Goal: Entertainment & Leisure: Consume media (video, audio)

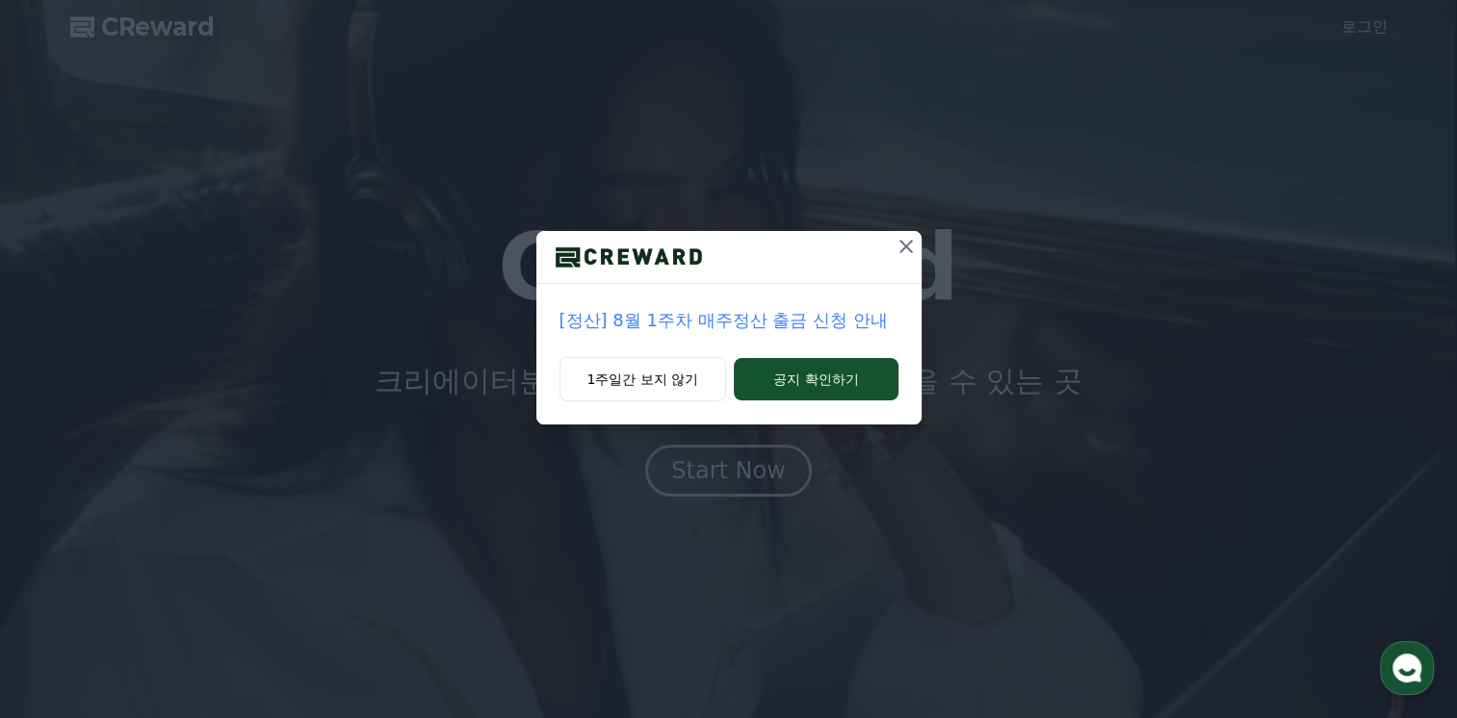
click at [903, 246] on icon at bounding box center [905, 246] width 23 height 23
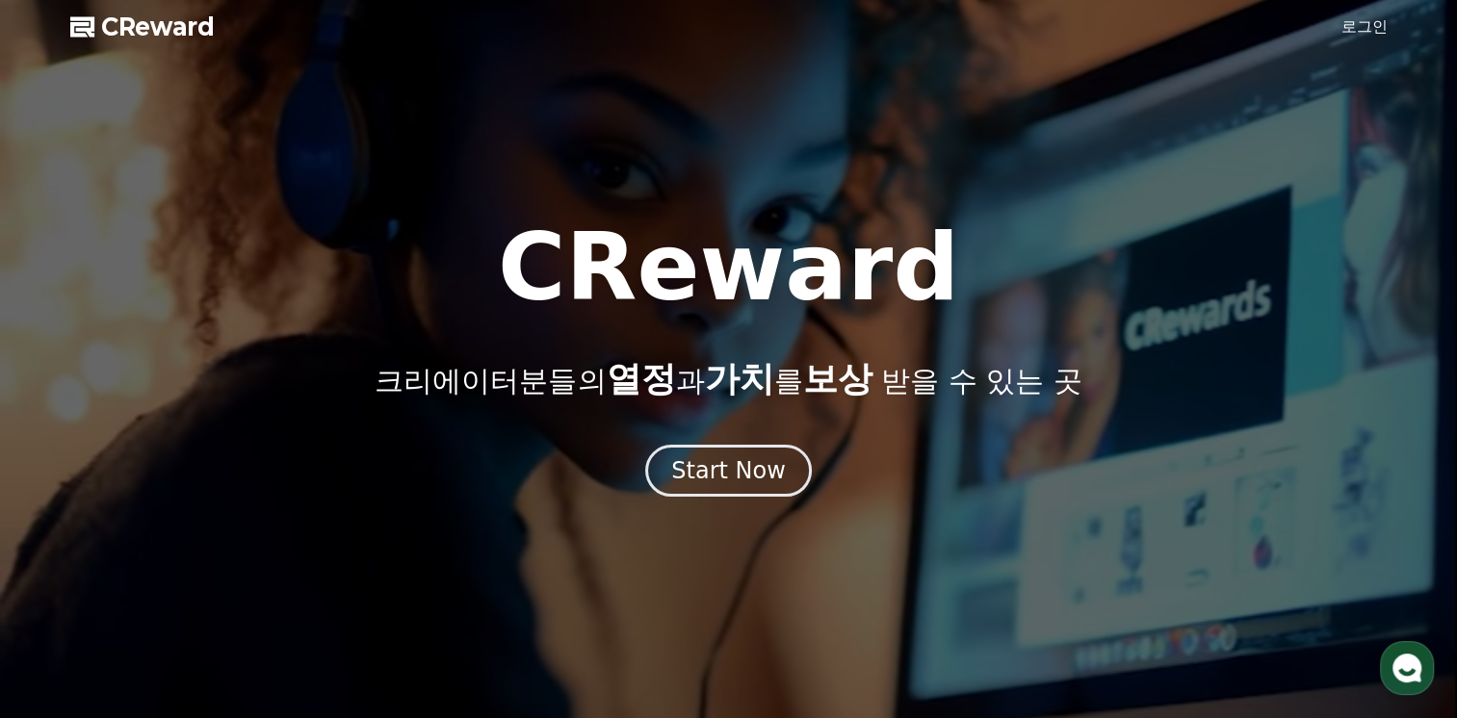
click at [1368, 23] on link "로그인" at bounding box center [1364, 26] width 46 height 23
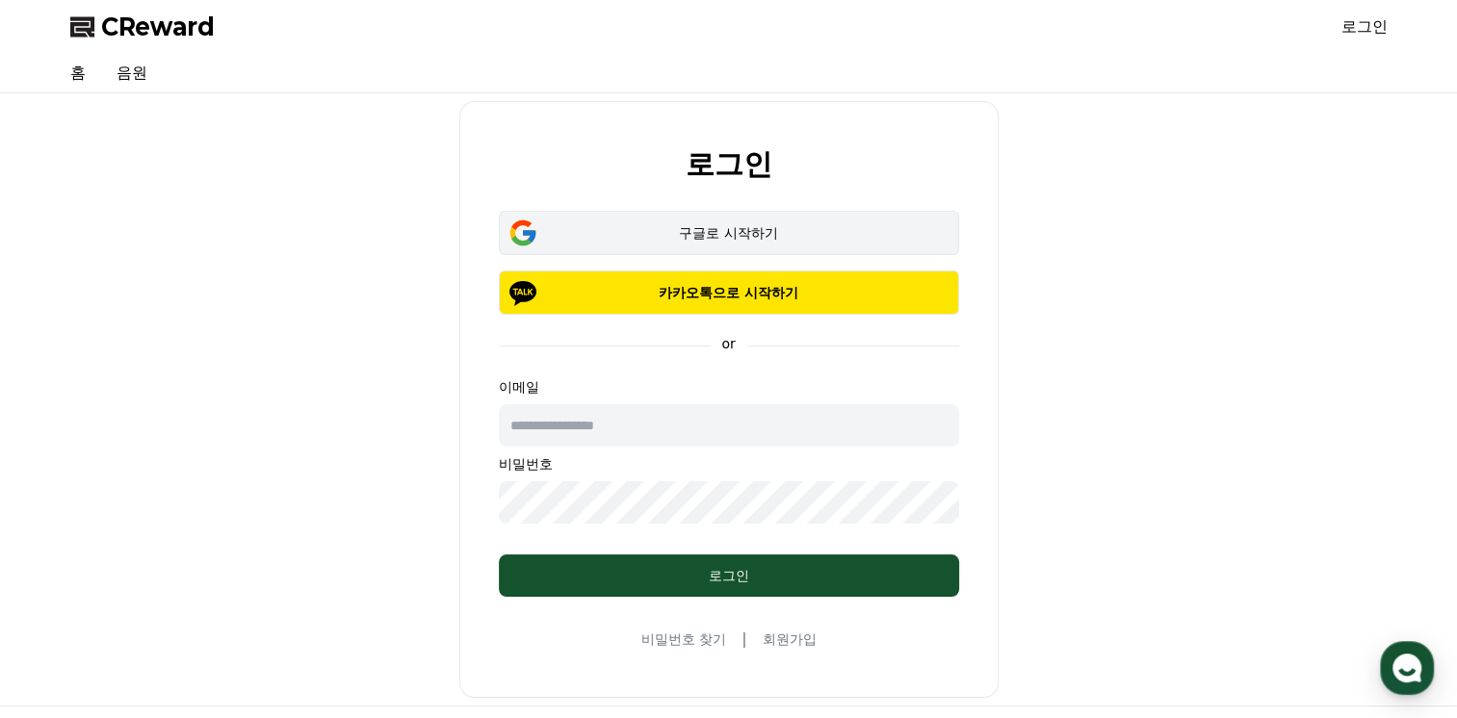
click at [637, 231] on div "구글로 시작하기" at bounding box center [729, 232] width 404 height 19
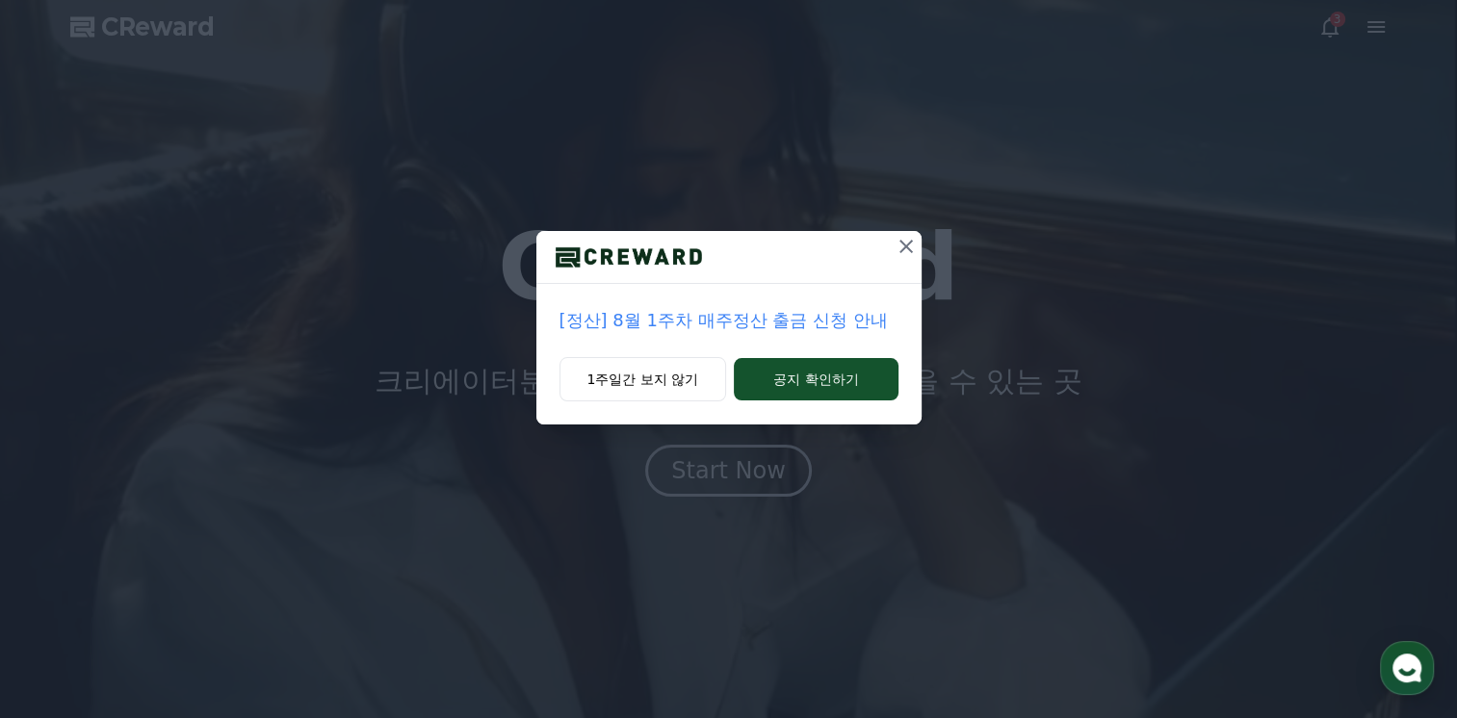
click at [907, 249] on icon at bounding box center [905, 246] width 23 height 23
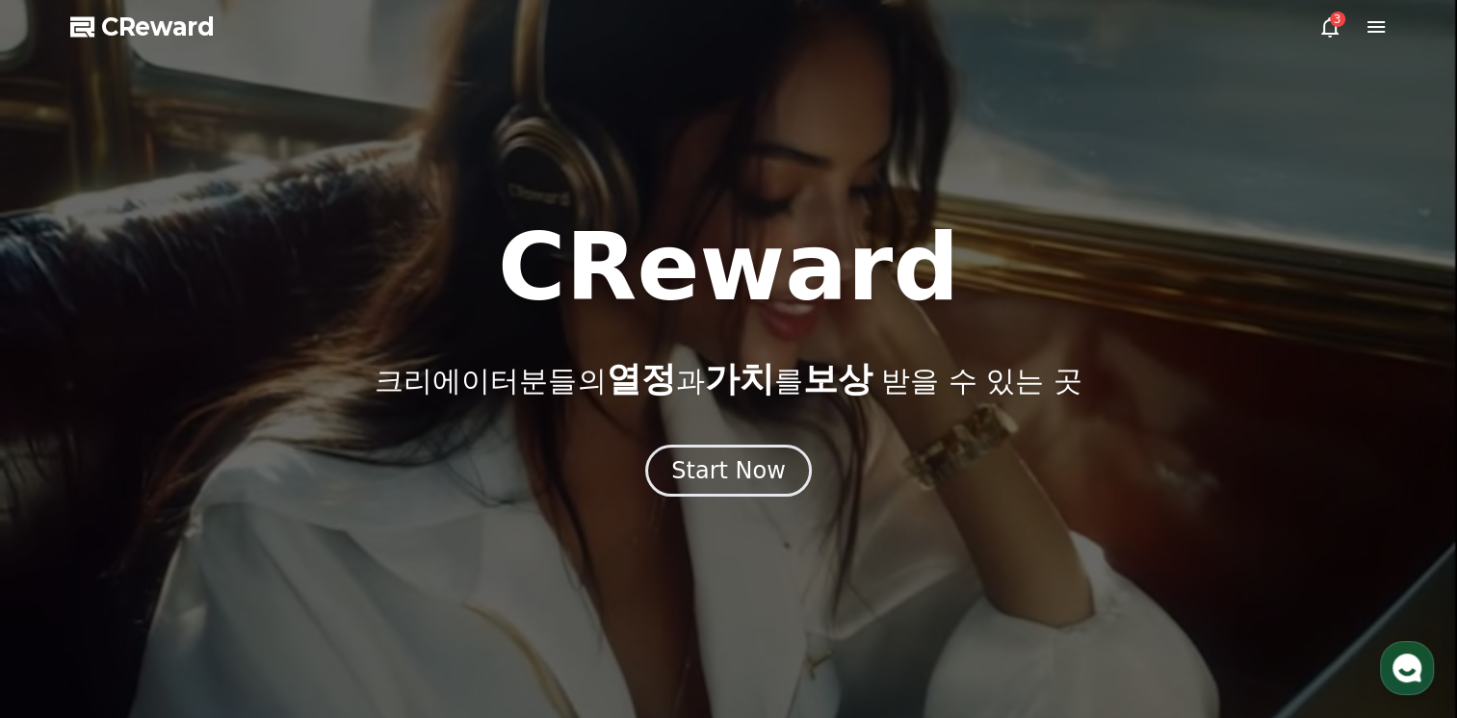
click at [1387, 35] on div at bounding box center [728, 359] width 1457 height 718
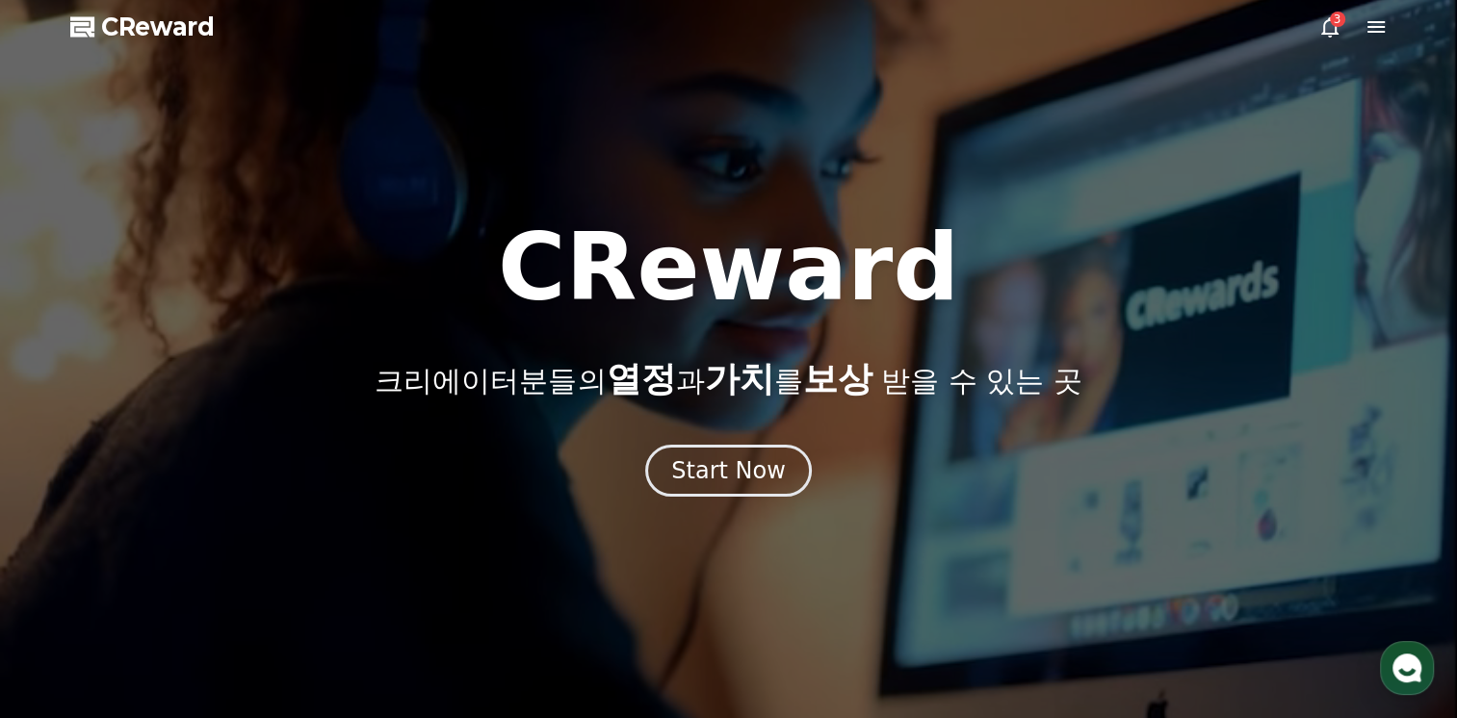
click at [1378, 27] on icon at bounding box center [1375, 26] width 23 height 23
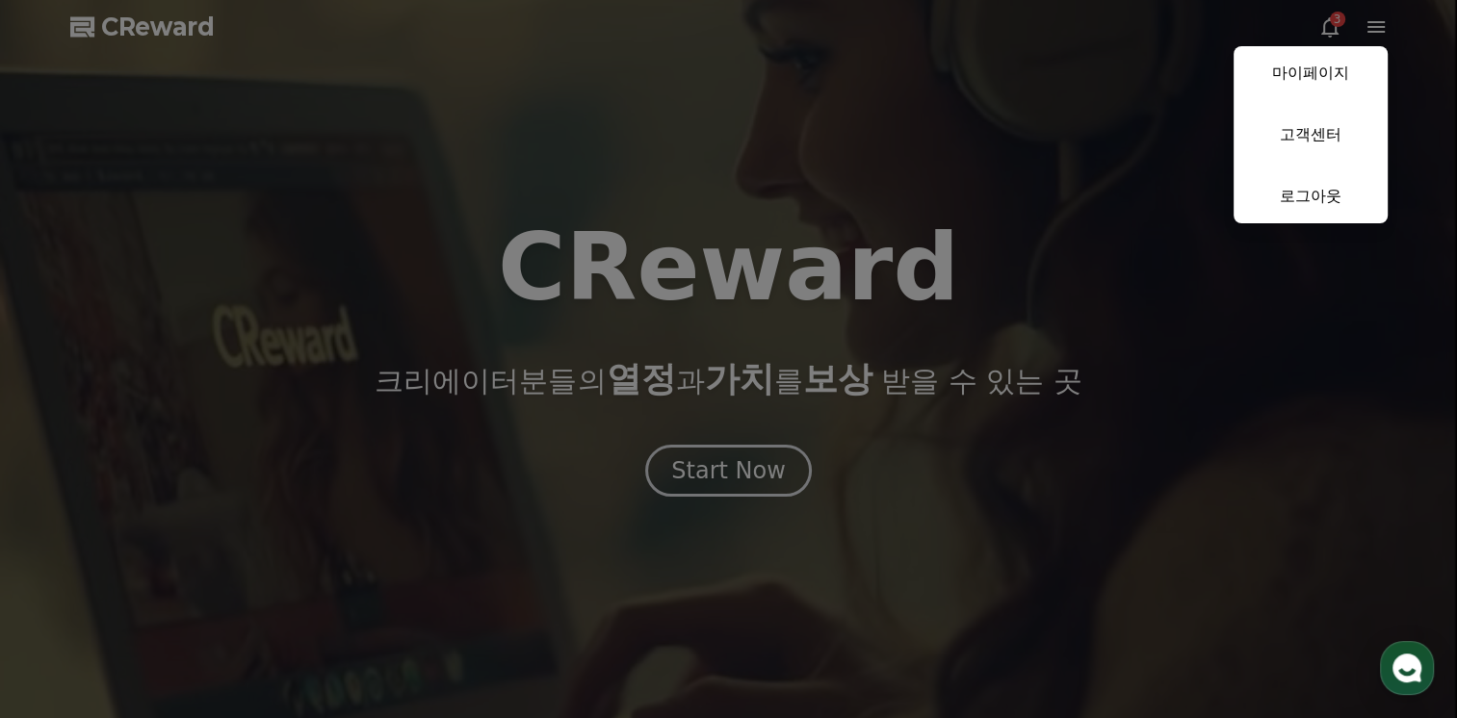
drag, startPoint x: 291, startPoint y: 157, endPoint x: 249, endPoint y: 139, distance: 45.3
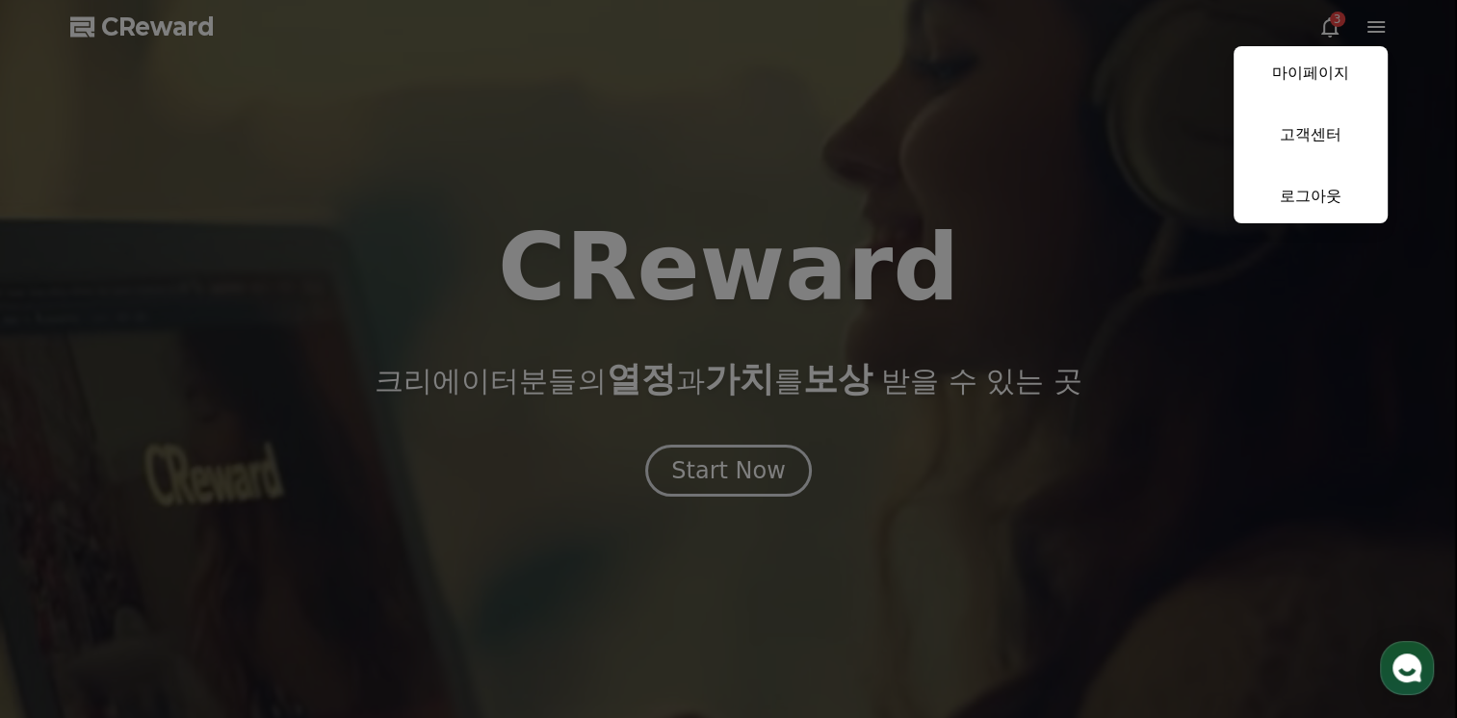
click at [289, 156] on button "close" at bounding box center [728, 359] width 1457 height 718
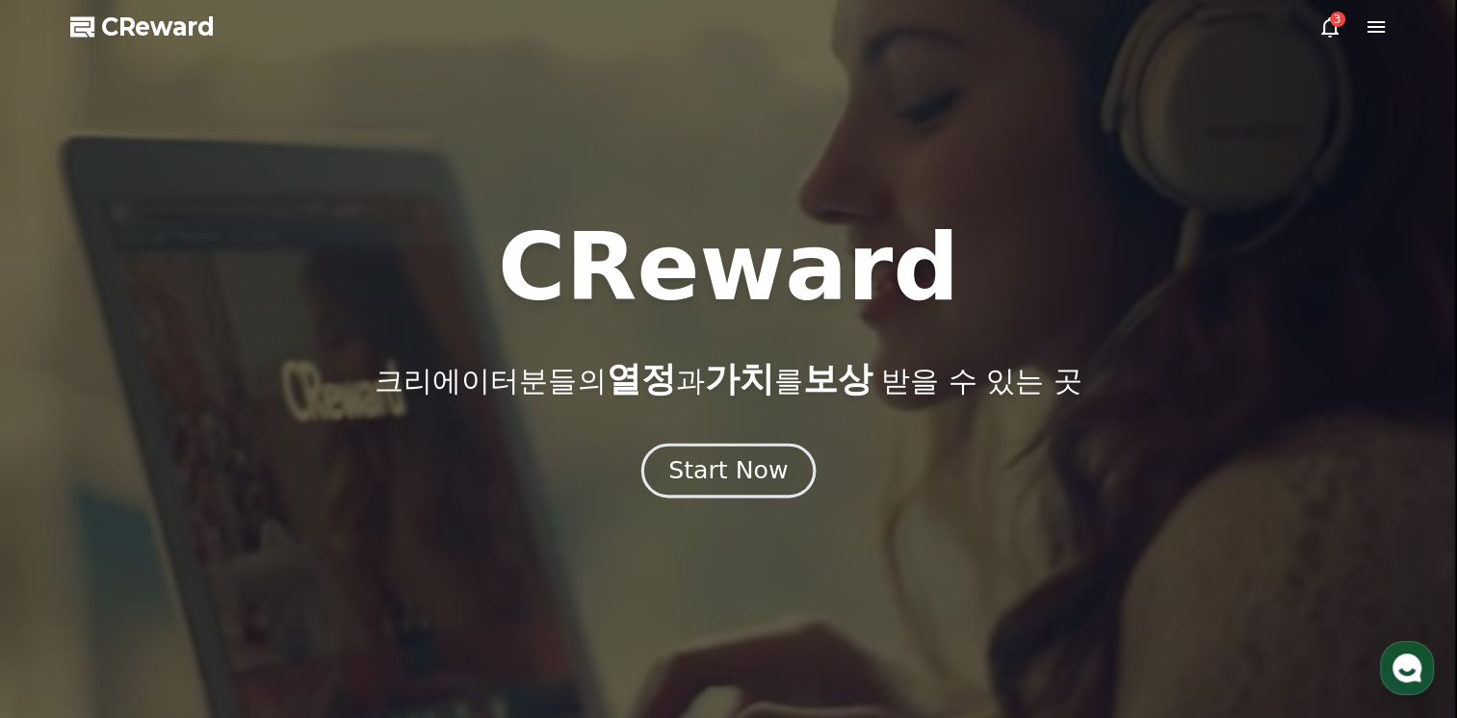
click at [709, 468] on div "Start Now" at bounding box center [727, 470] width 119 height 33
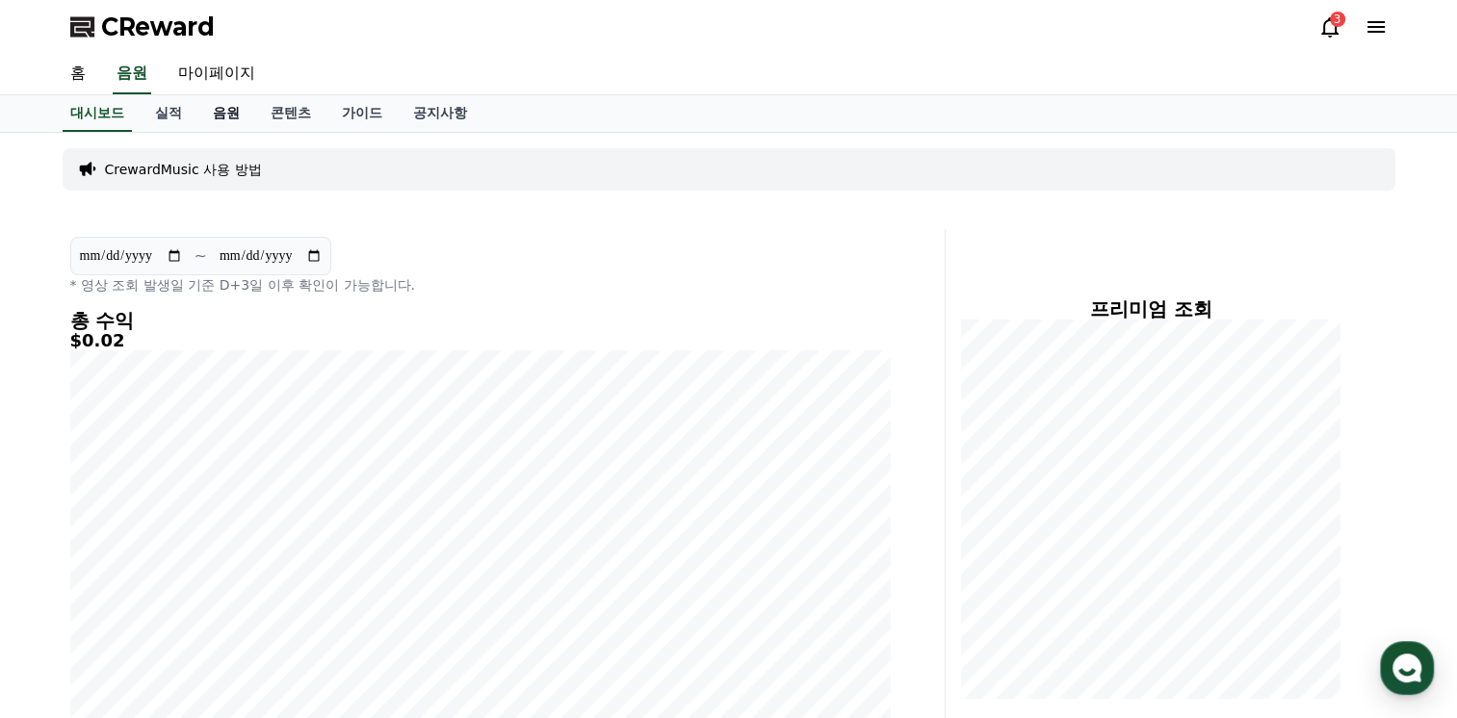
click at [219, 118] on link "음원" at bounding box center [226, 113] width 58 height 37
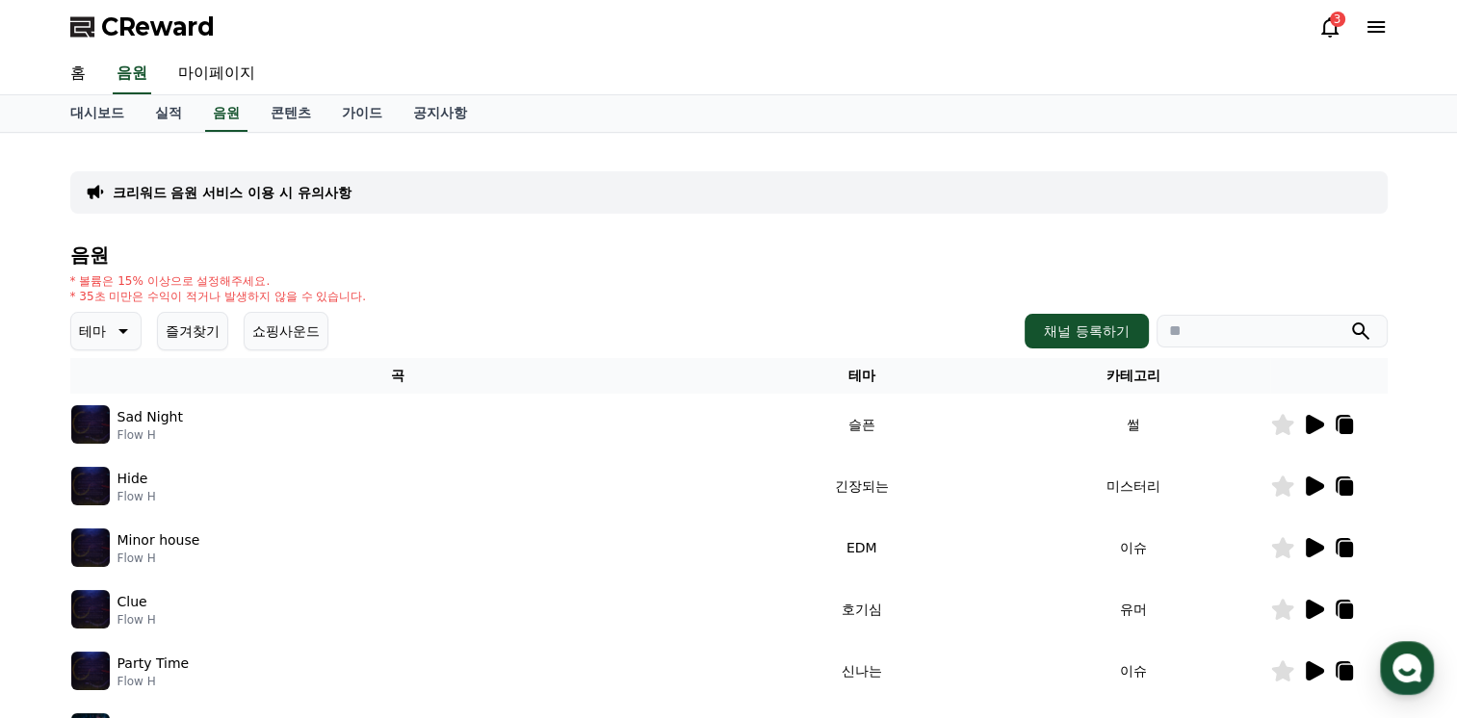
scroll to position [96, 0]
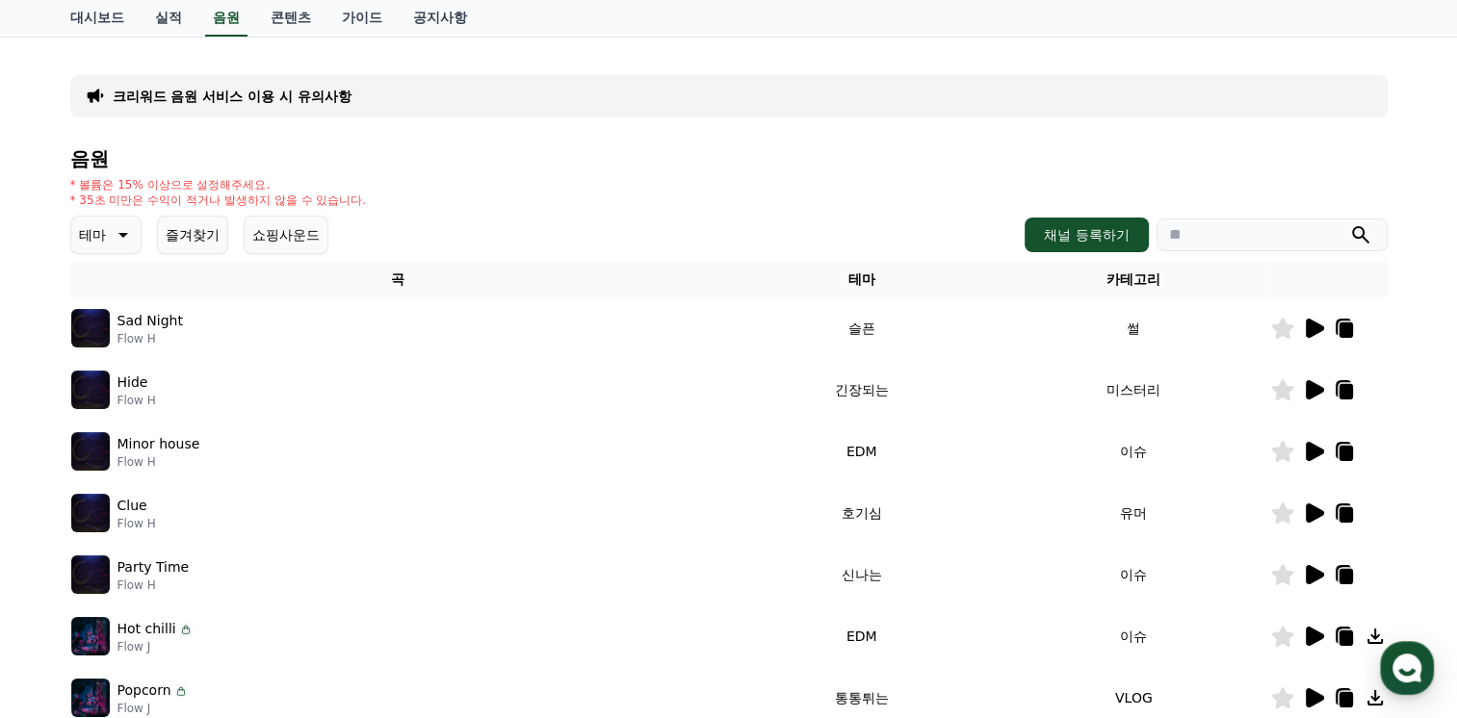
click at [128, 233] on icon at bounding box center [121, 234] width 23 height 23
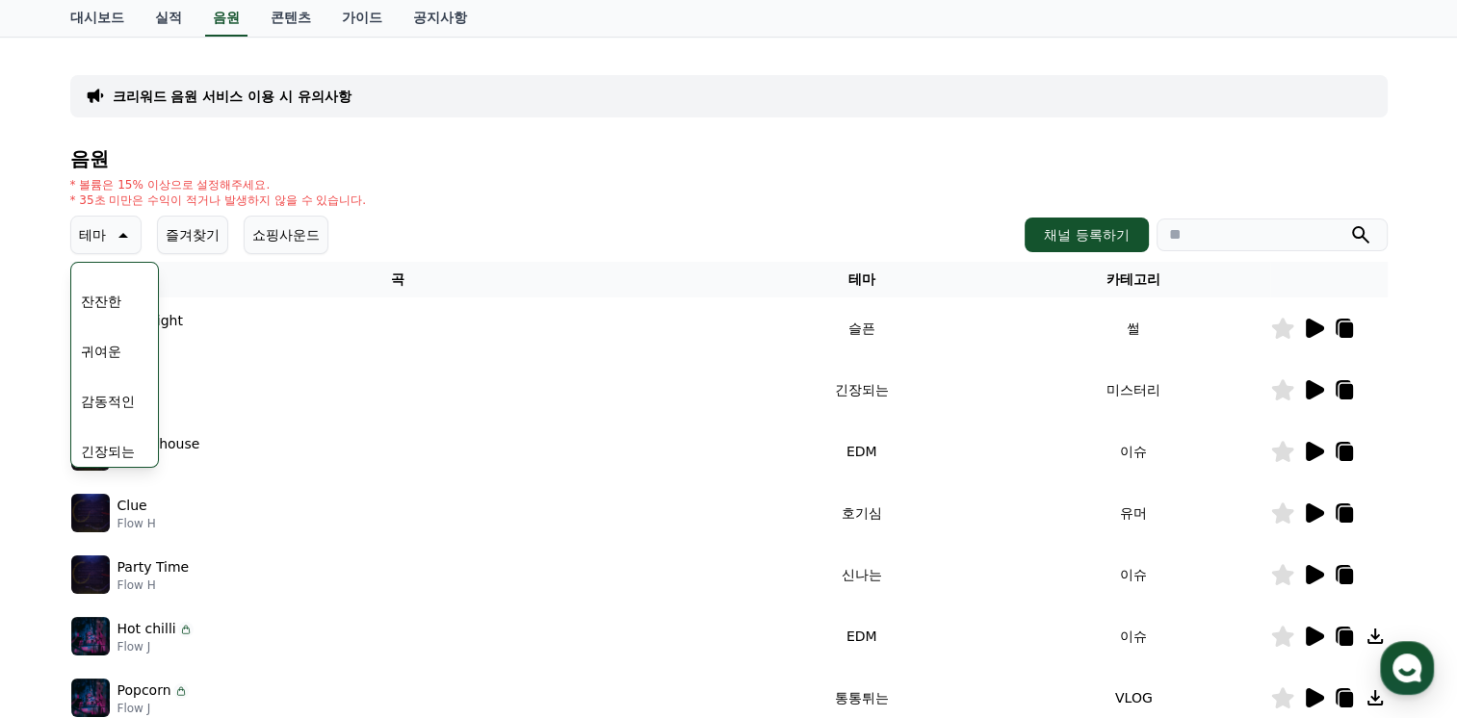
scroll to position [793, 0]
click at [98, 440] on button "코믹한" at bounding box center [101, 444] width 56 height 42
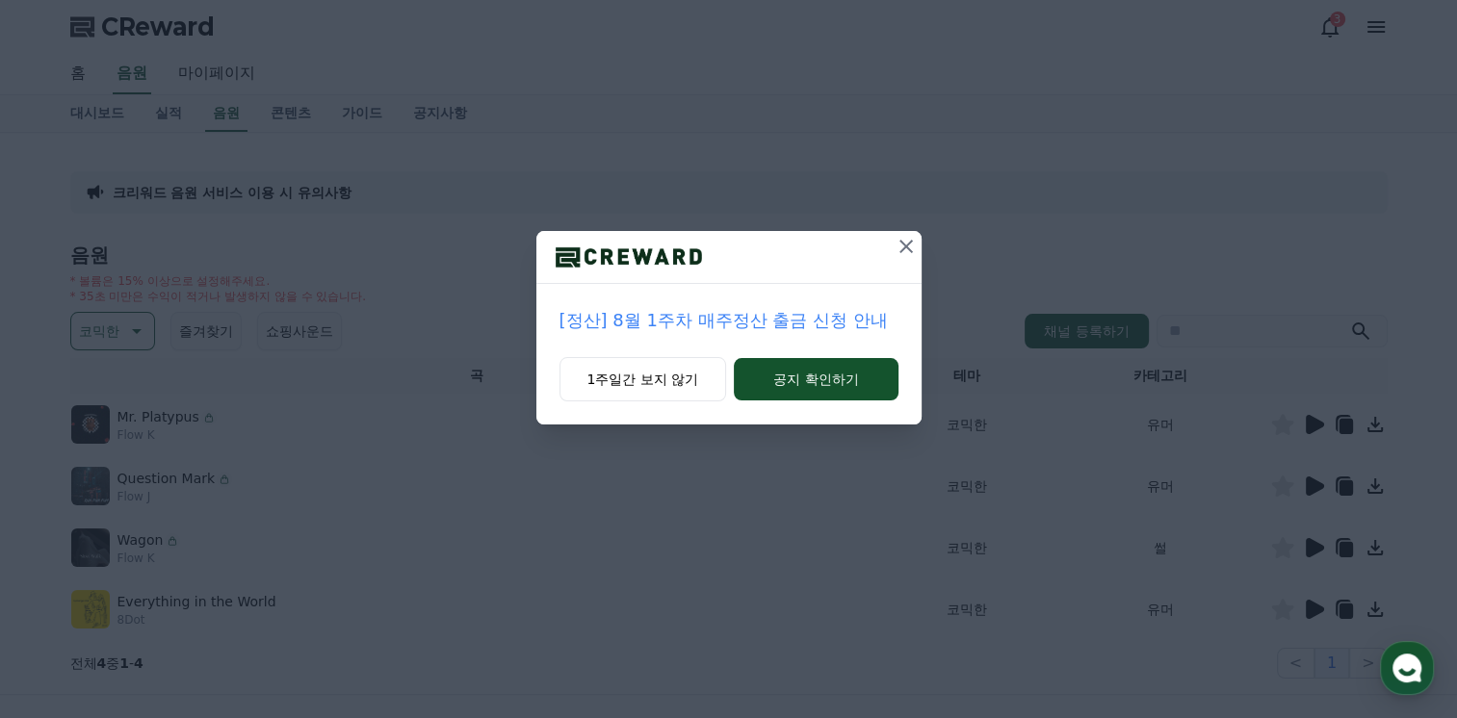
click at [908, 250] on icon at bounding box center [905, 246] width 23 height 23
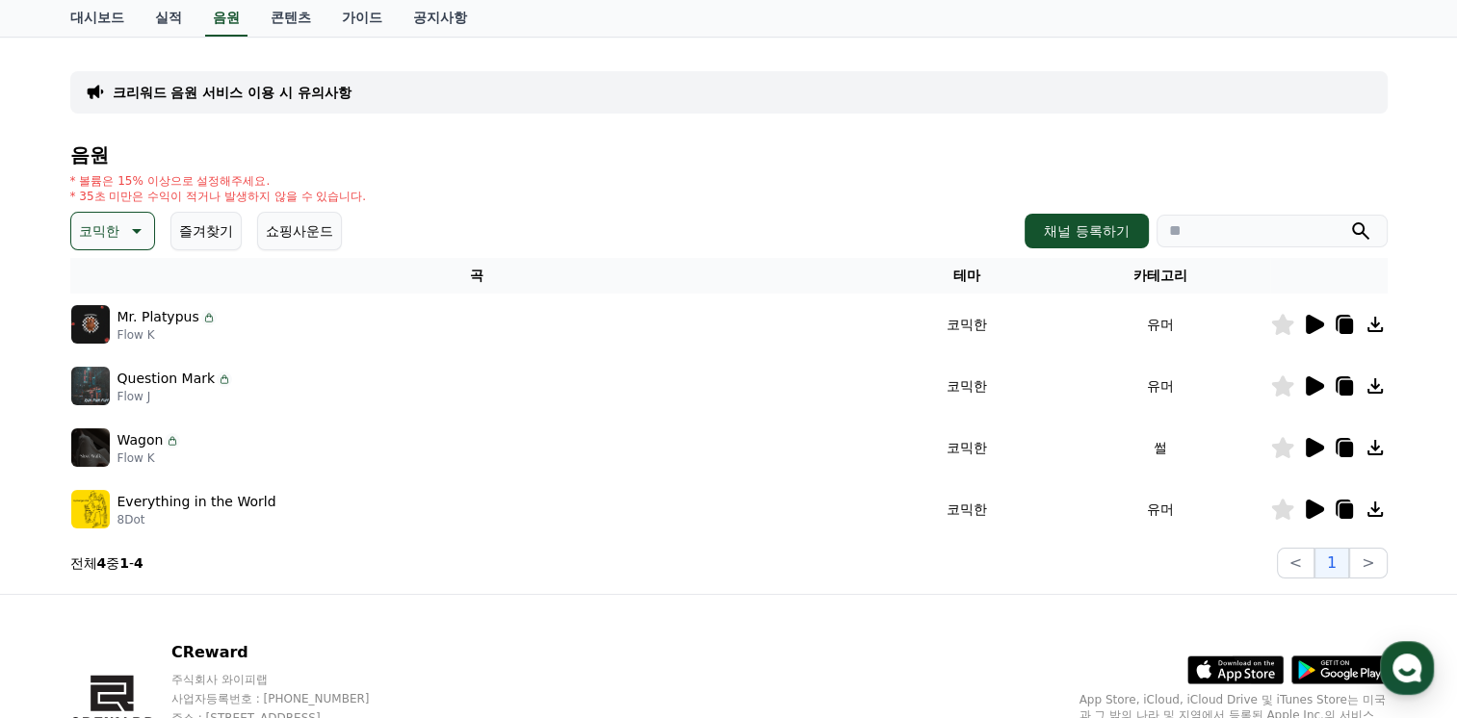
scroll to position [193, 0]
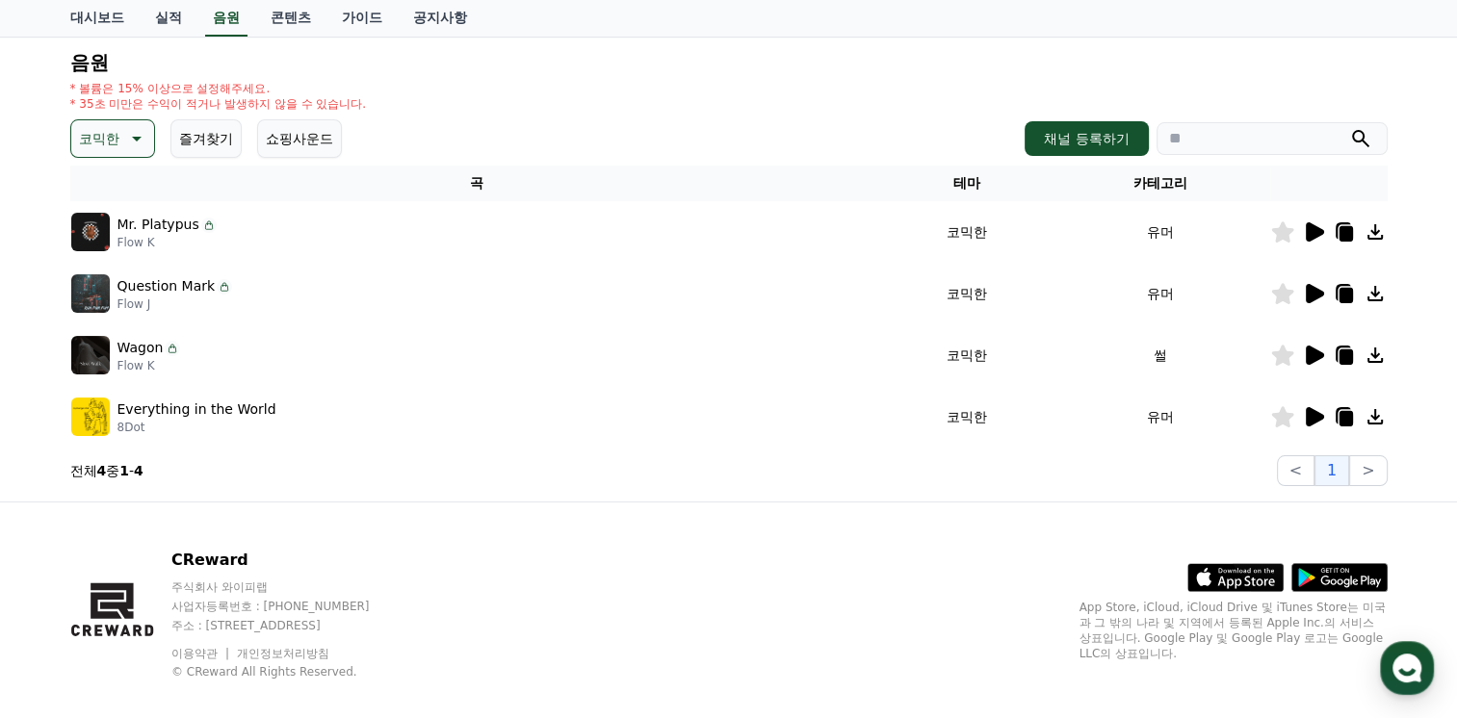
click at [1306, 233] on icon at bounding box center [1314, 231] width 18 height 19
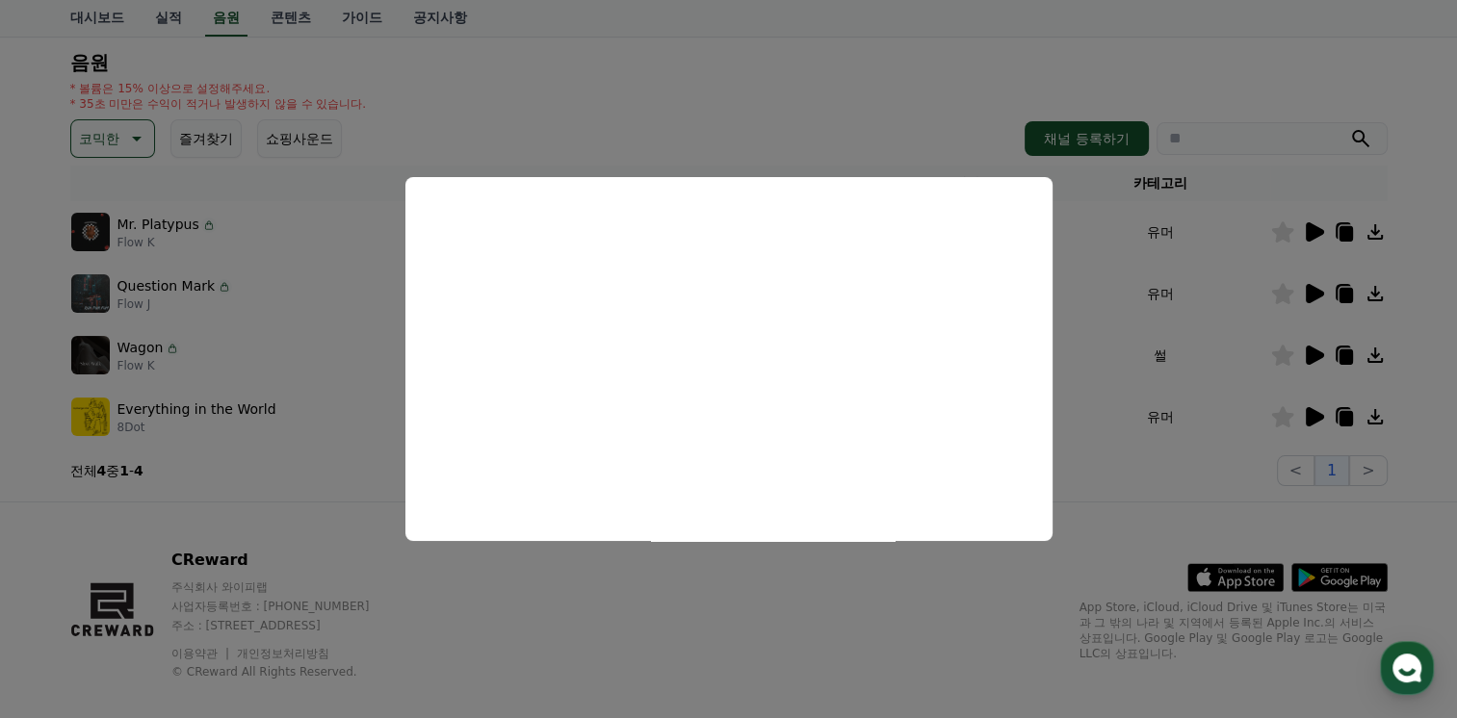
click at [707, 580] on button "close modal" at bounding box center [728, 359] width 1457 height 718
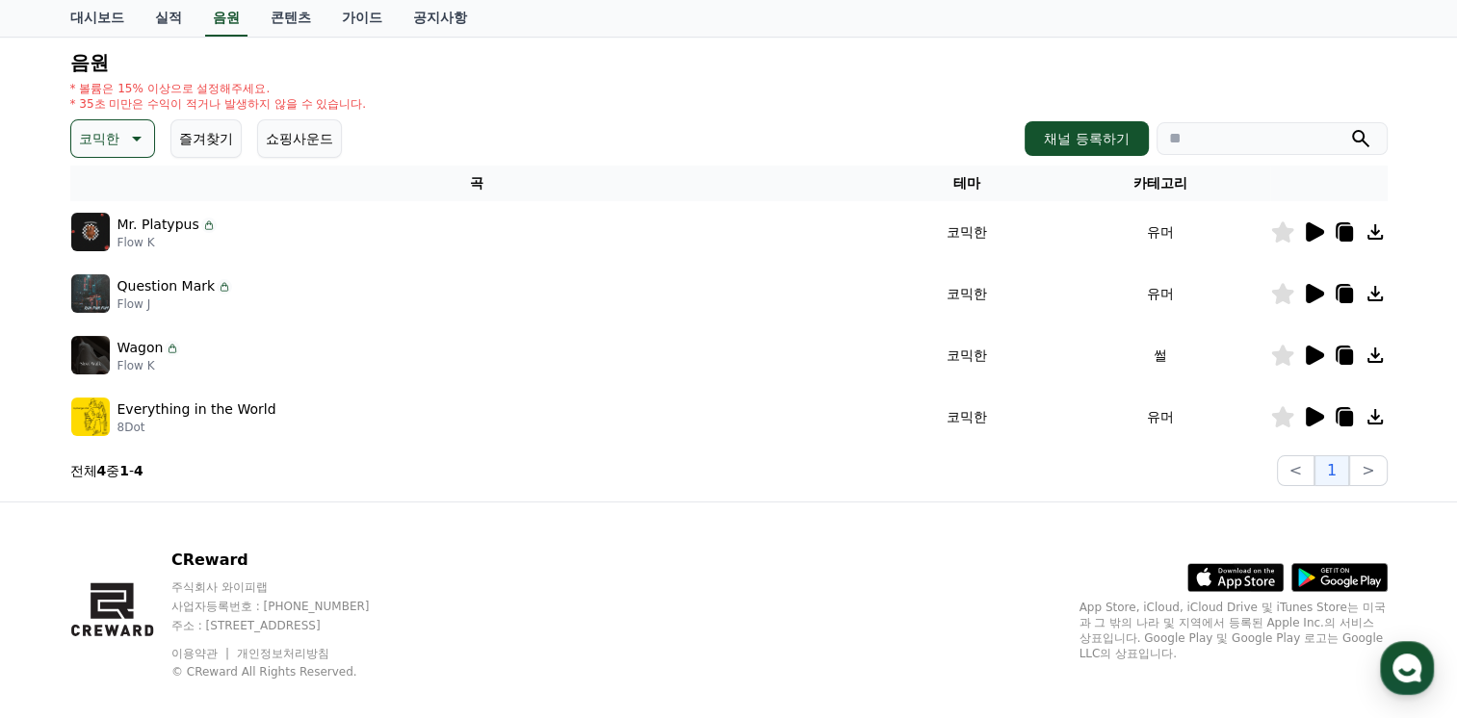
click at [1307, 288] on icon at bounding box center [1314, 293] width 18 height 19
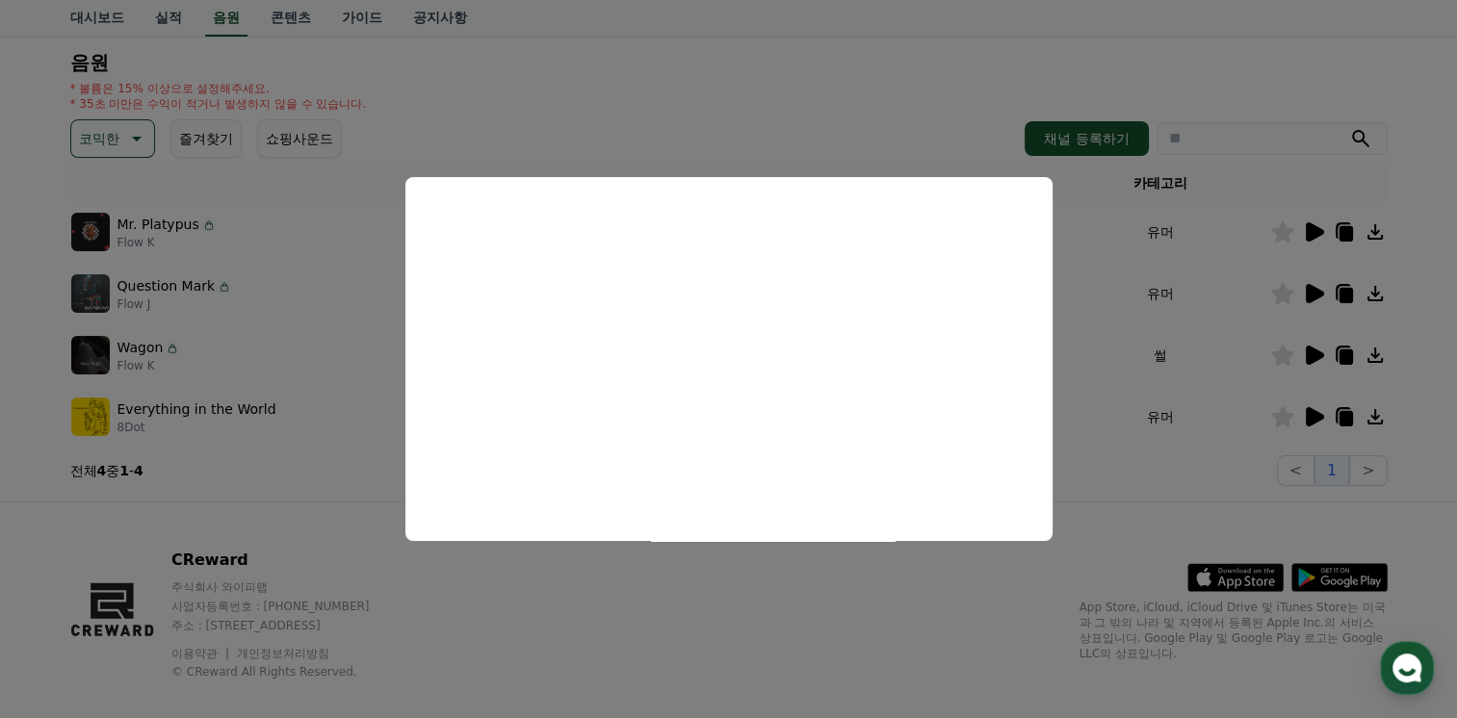
click at [757, 586] on button "close modal" at bounding box center [728, 359] width 1457 height 718
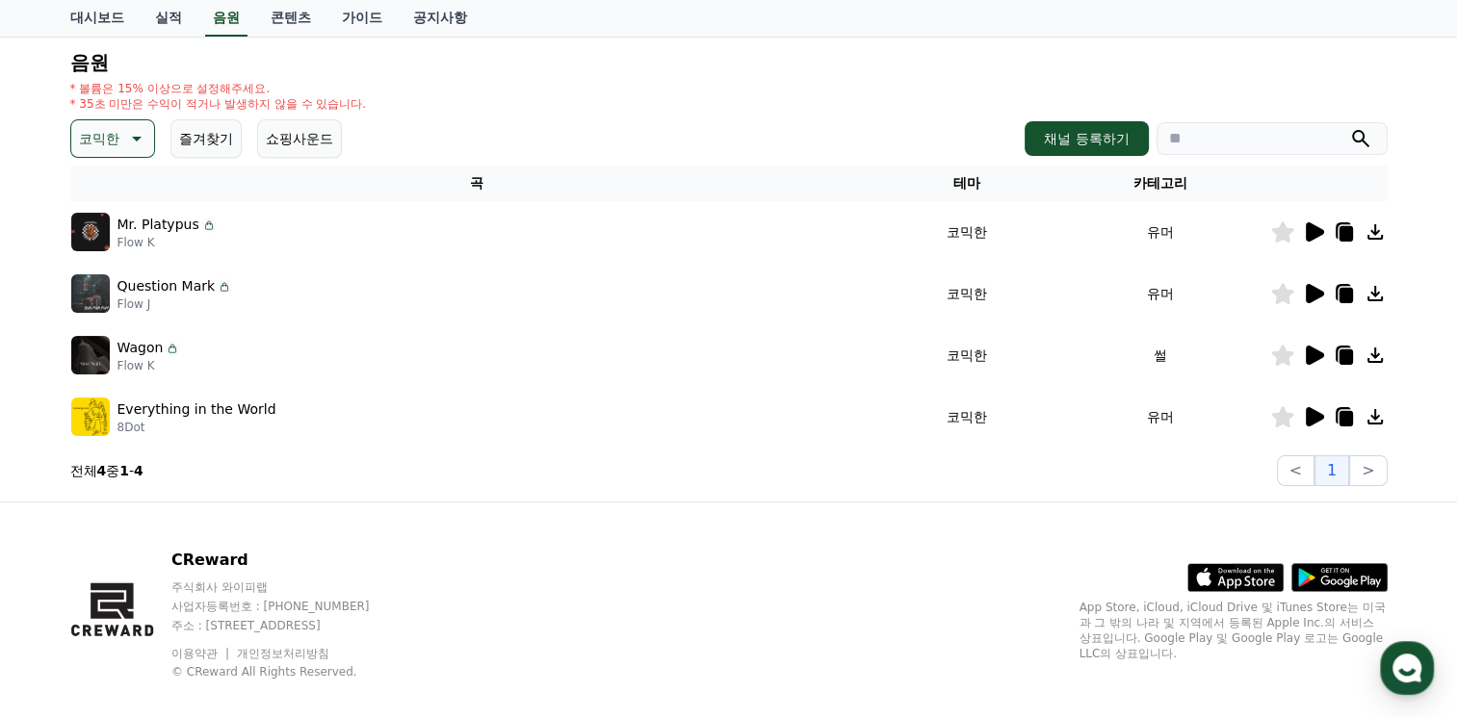
click at [1306, 349] on icon at bounding box center [1314, 355] width 18 height 19
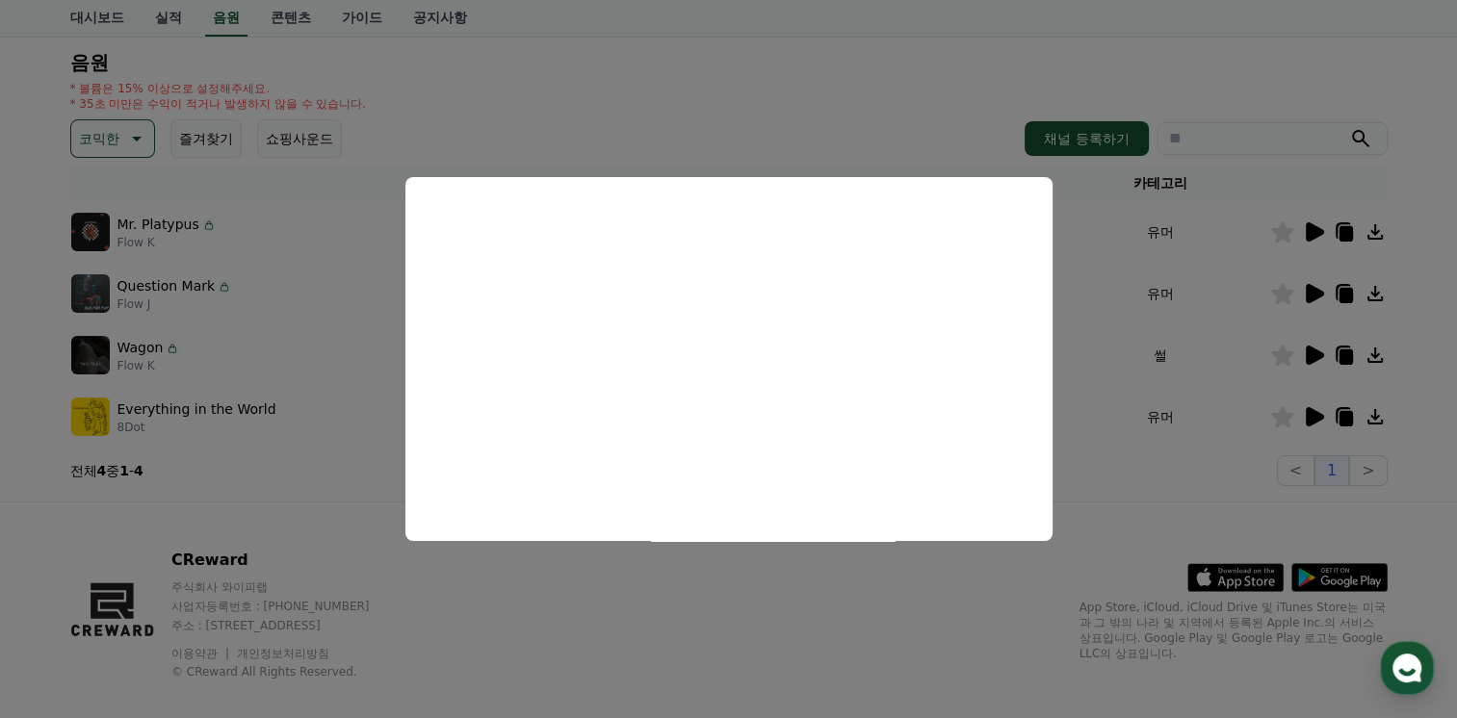
click at [665, 622] on button "close modal" at bounding box center [728, 359] width 1457 height 718
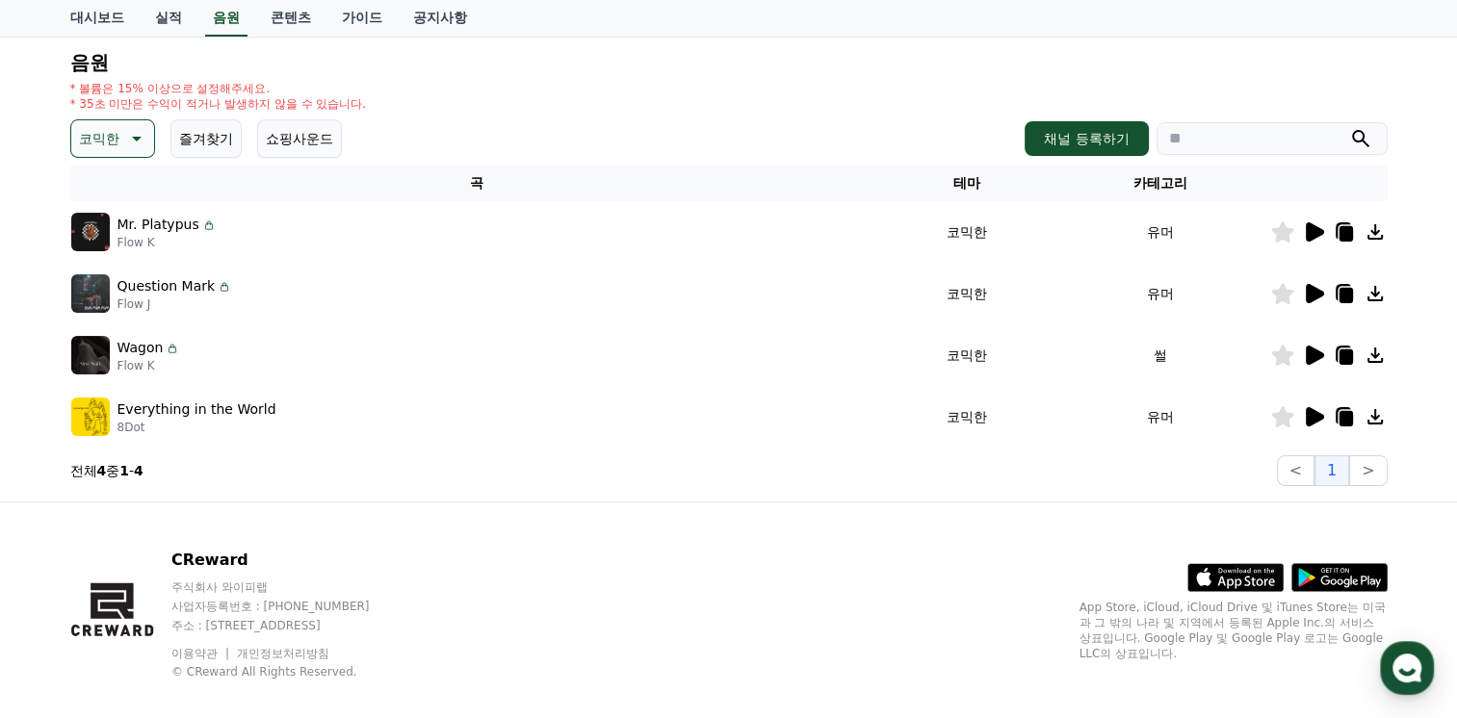
scroll to position [214, 0]
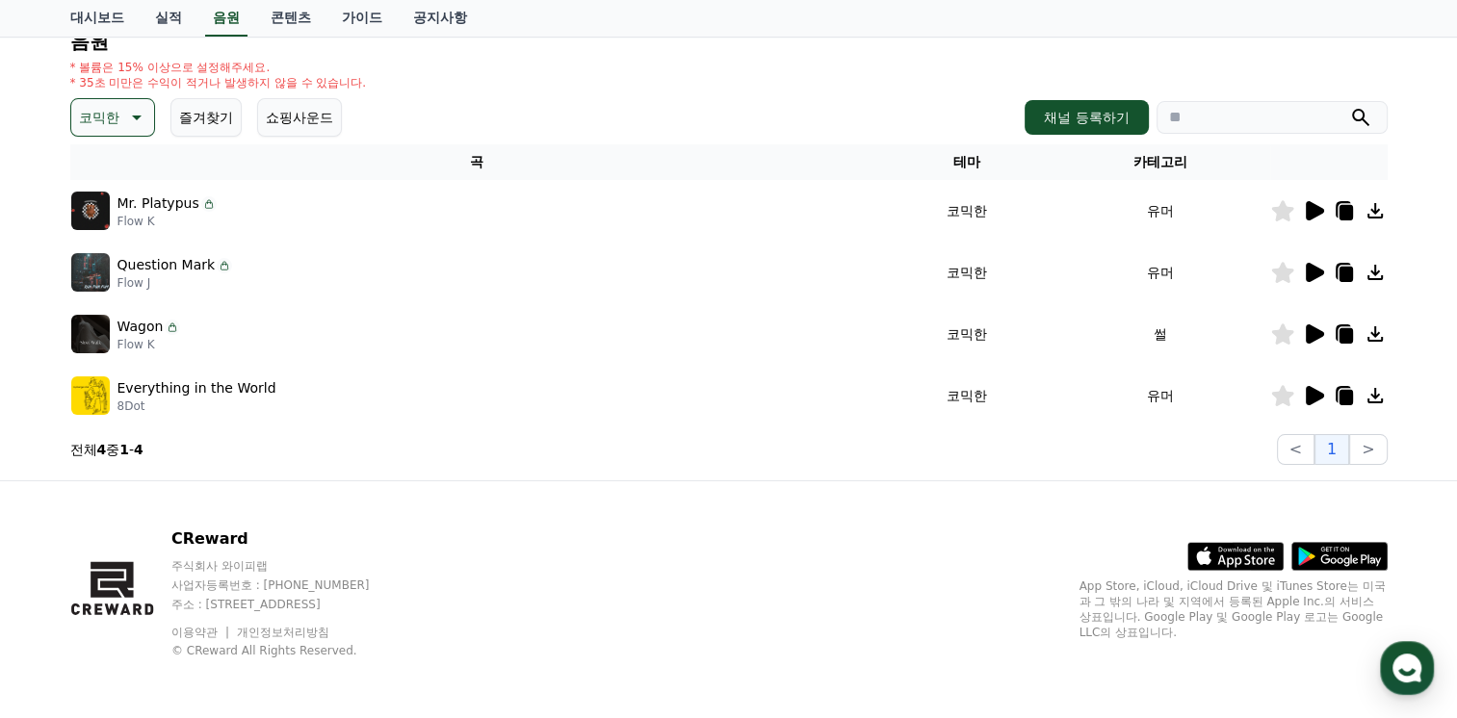
click at [1312, 389] on icon at bounding box center [1314, 395] width 18 height 19
